Goal: Find specific page/section: Find specific page/section

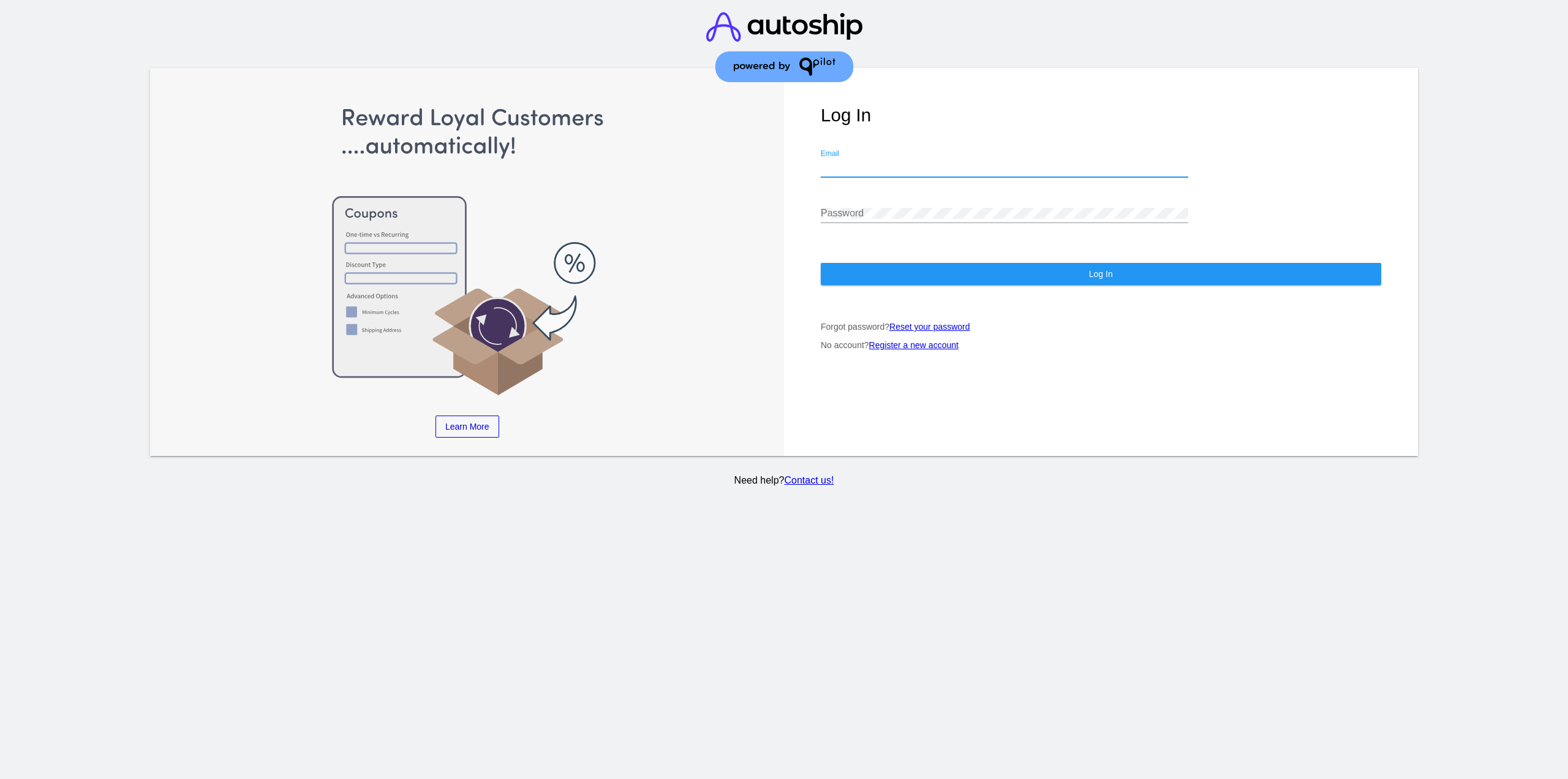
click at [859, 168] on input "Email" at bounding box center [1005, 167] width 367 height 11
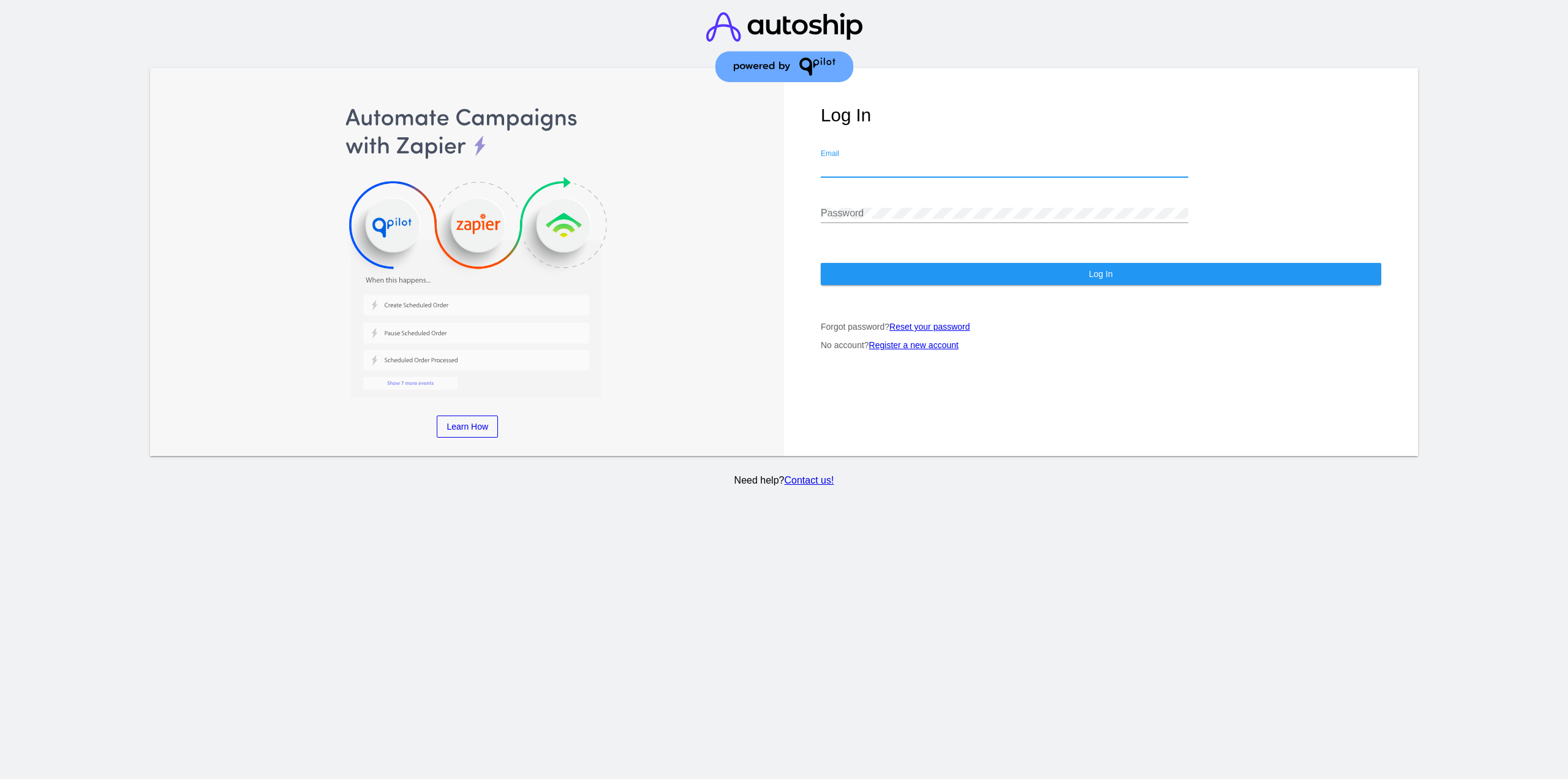
type input "[EMAIL_ADDRESS][DOMAIN_NAME]"
click at [899, 223] on div at bounding box center [1005, 222] width 367 height 1
click at [903, 274] on button "Log In" at bounding box center [1101, 274] width 561 height 22
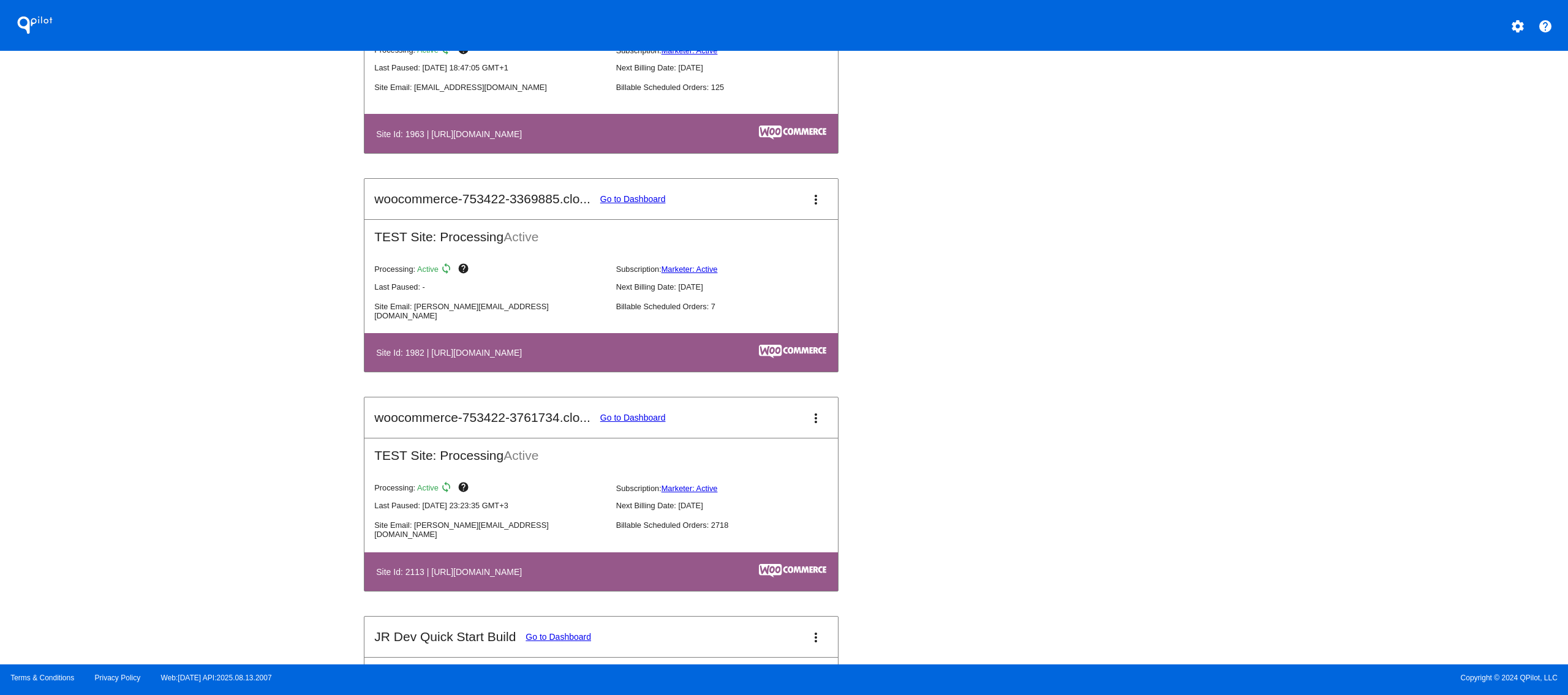
scroll to position [1225, 0]
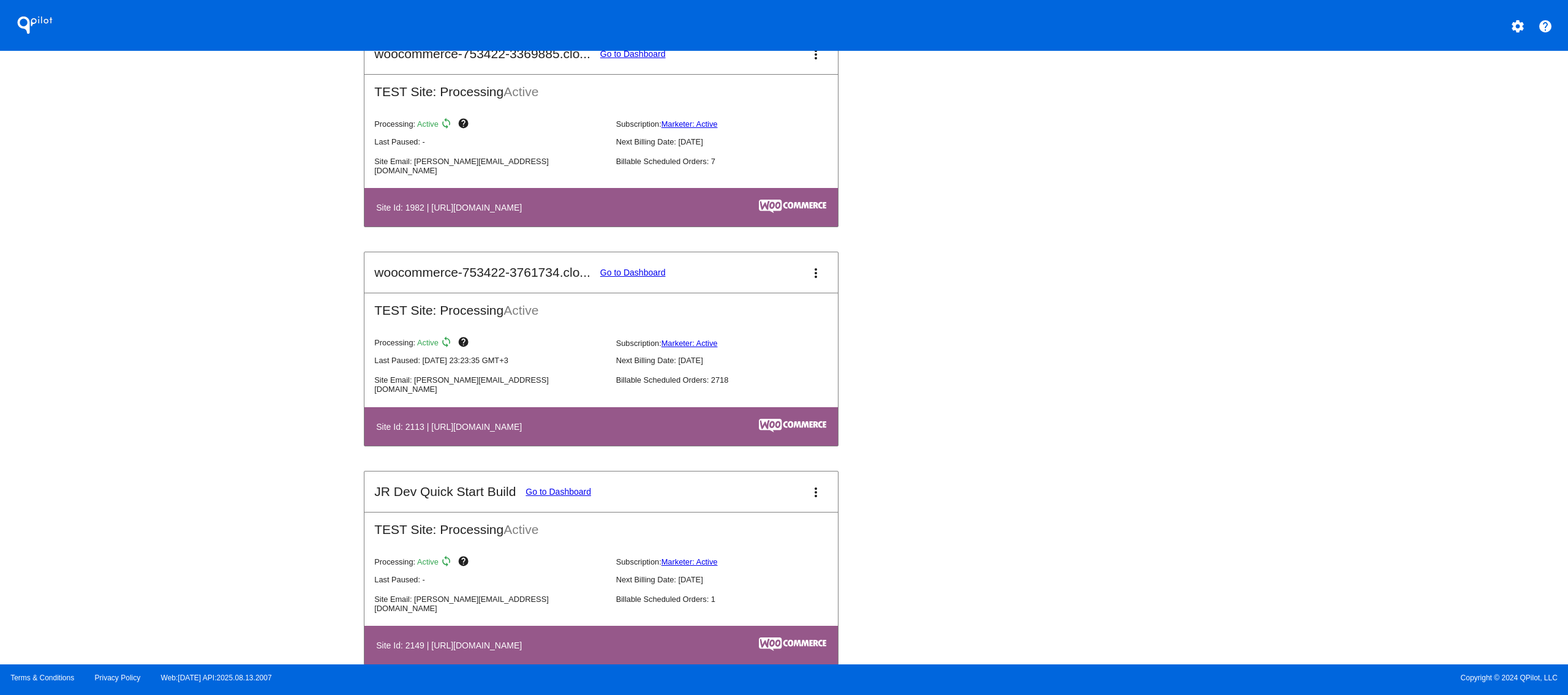
click at [633, 277] on link "Go to Dashboard" at bounding box center [633, 273] width 65 height 10
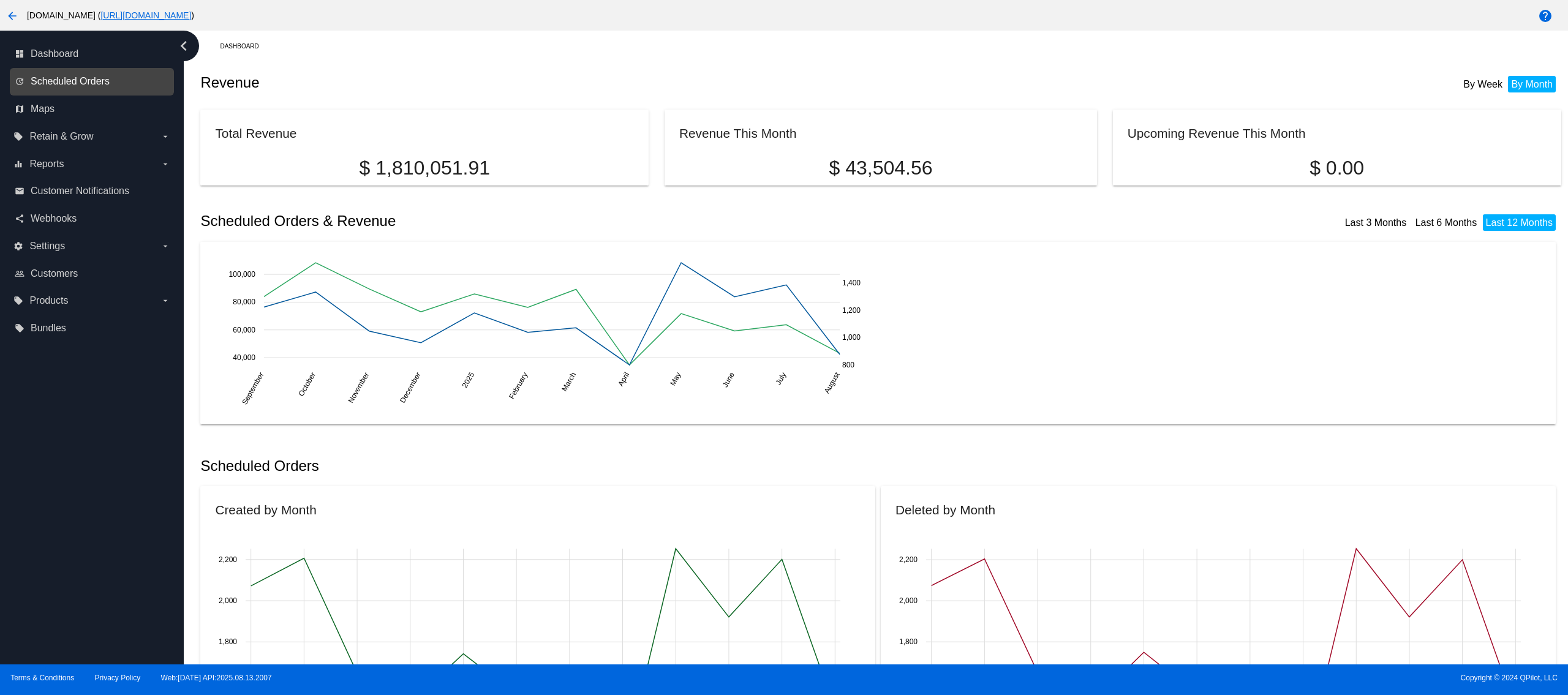
click at [77, 78] on span "Scheduled Orders" at bounding box center [70, 82] width 79 height 11
